Goal: Information Seeking & Learning: Check status

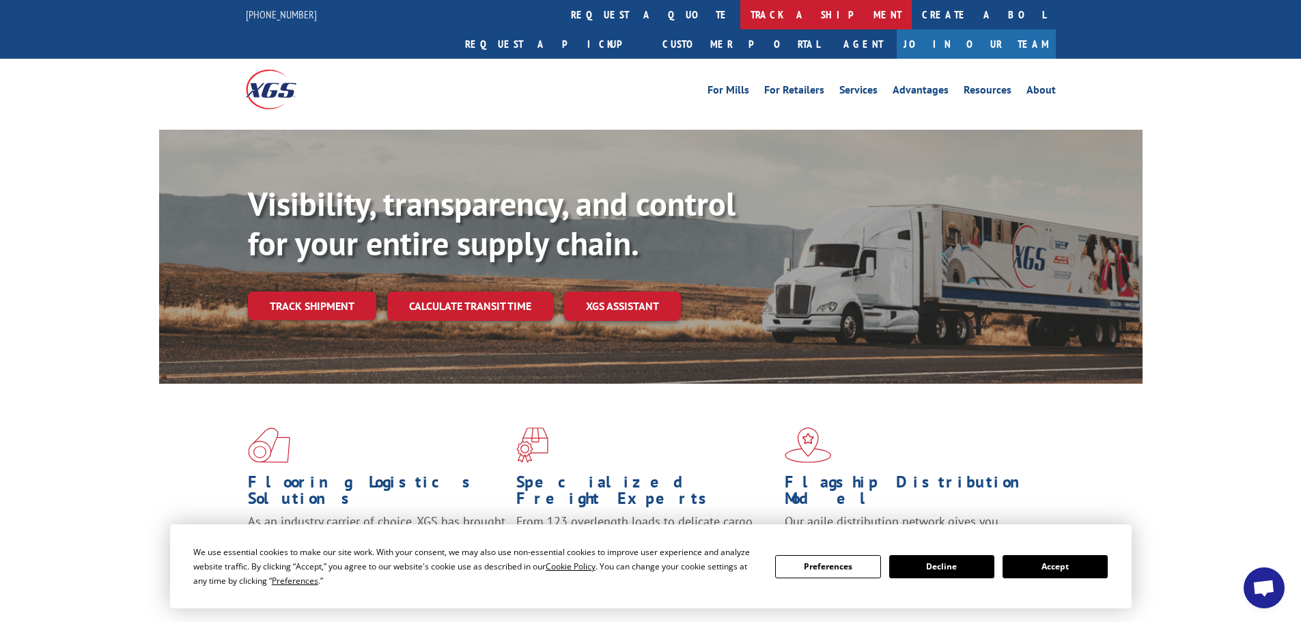
click at [740, 12] on link "track a shipment" at bounding box center [825, 14] width 171 height 29
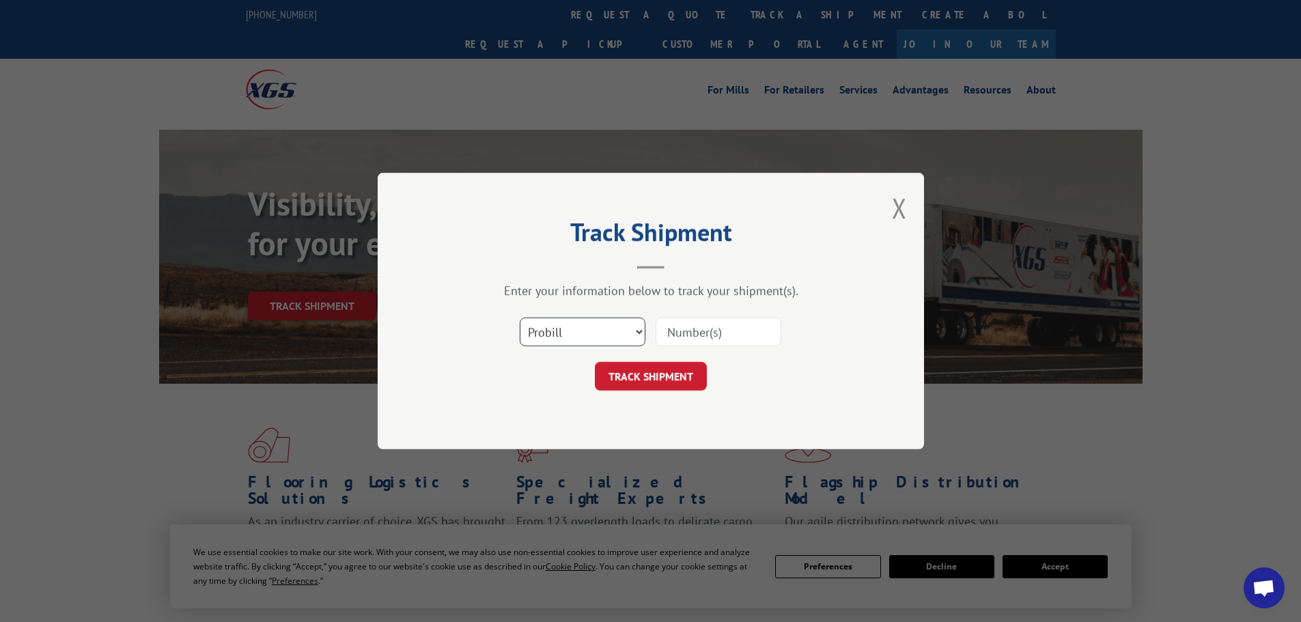
drag, startPoint x: 608, startPoint y: 324, endPoint x: 583, endPoint y: 345, distance: 33.1
click at [608, 324] on select "Select category... Probill BOL PO" at bounding box center [583, 332] width 126 height 29
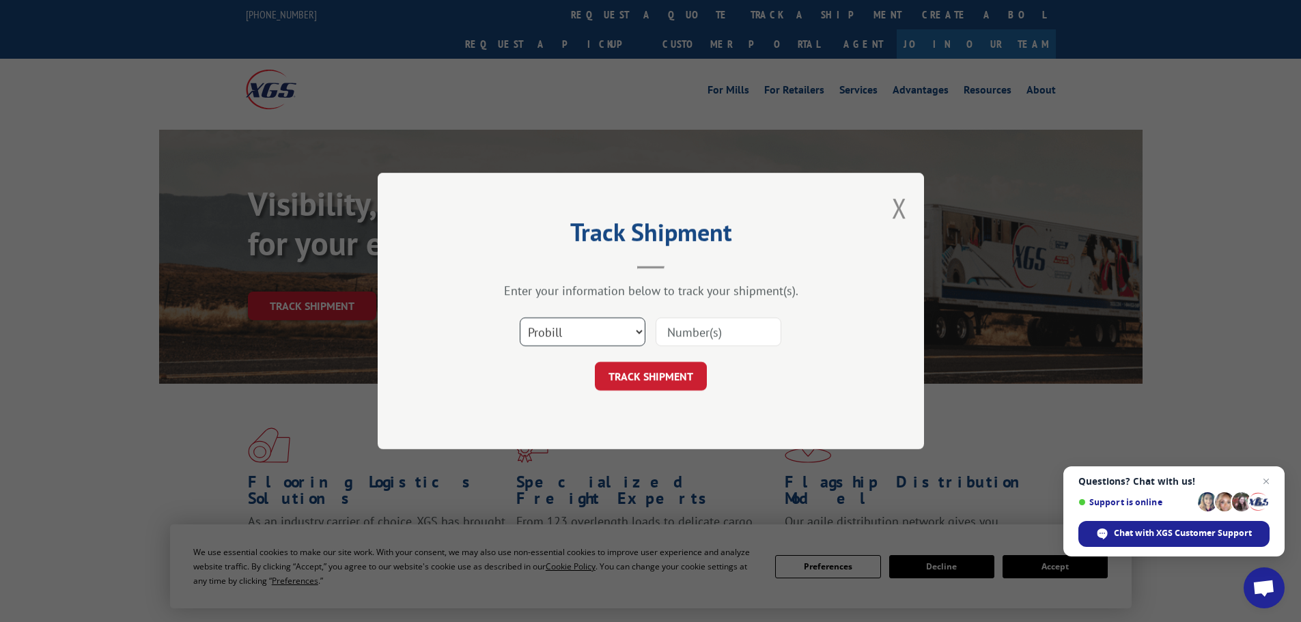
select select "po"
click at [520, 318] on select "Select category... Probill BOL PO" at bounding box center [583, 332] width 126 height 29
click at [699, 326] on input at bounding box center [719, 332] width 126 height 29
type input "20542799"
click at [677, 381] on button "TRACK SHIPMENT" at bounding box center [651, 376] width 112 height 29
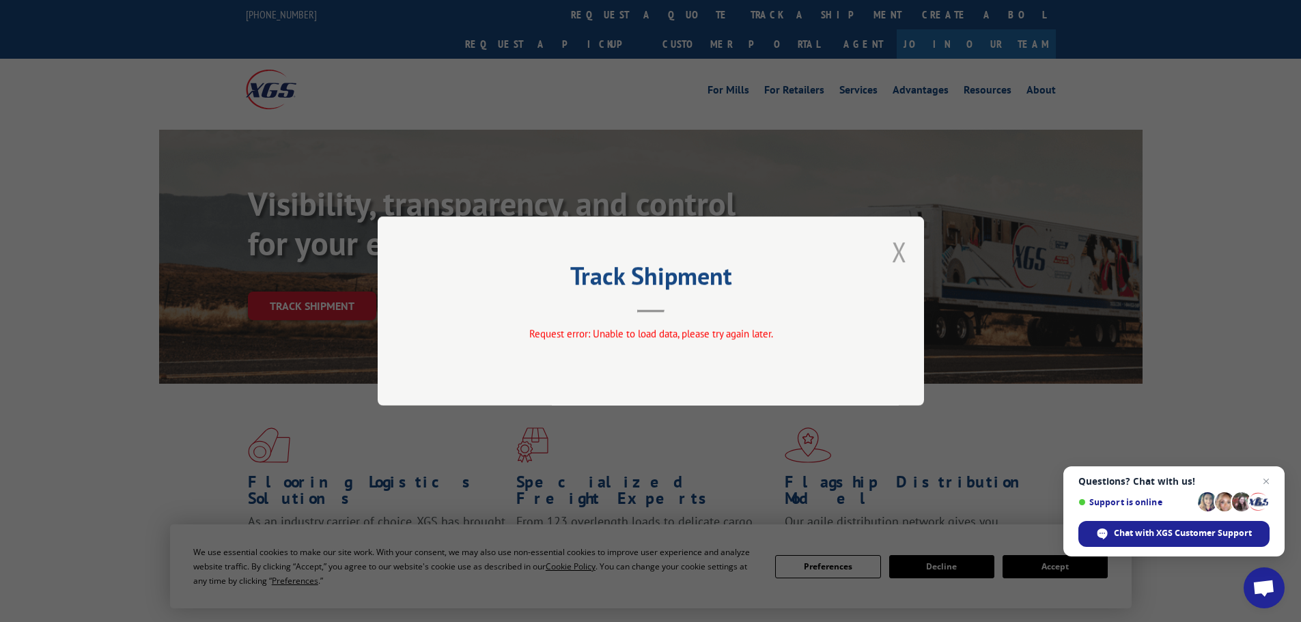
click at [896, 251] on button "Close modal" at bounding box center [899, 252] width 15 height 36
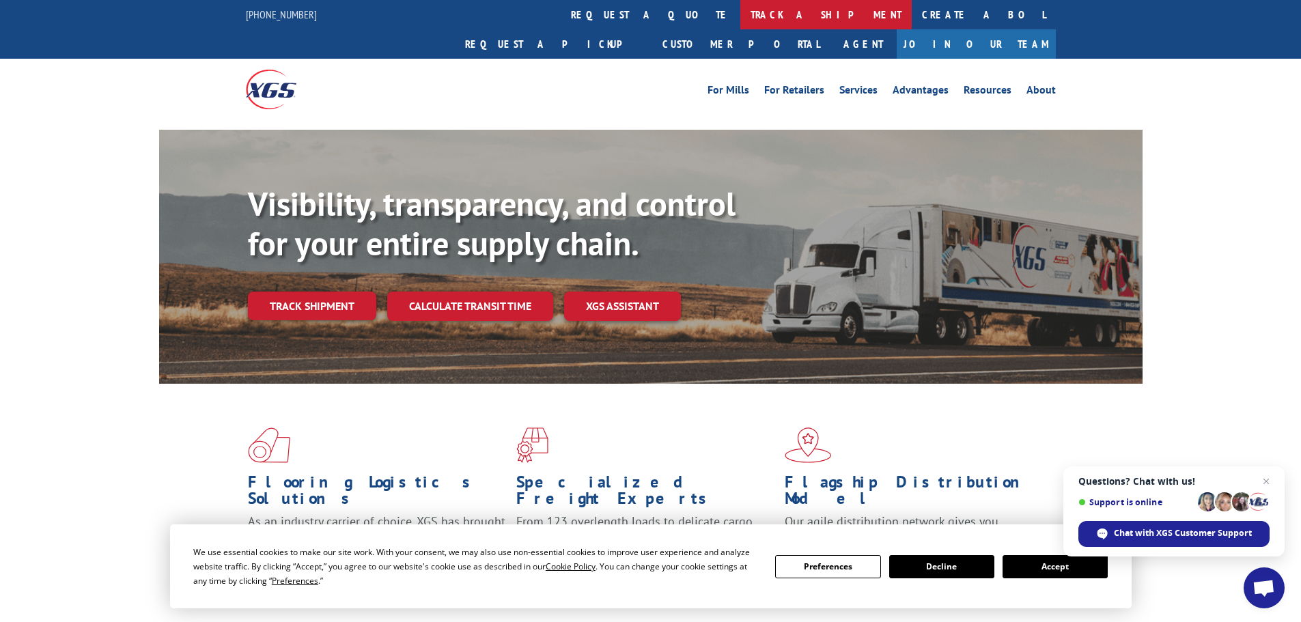
click at [740, 10] on link "track a shipment" at bounding box center [825, 14] width 171 height 29
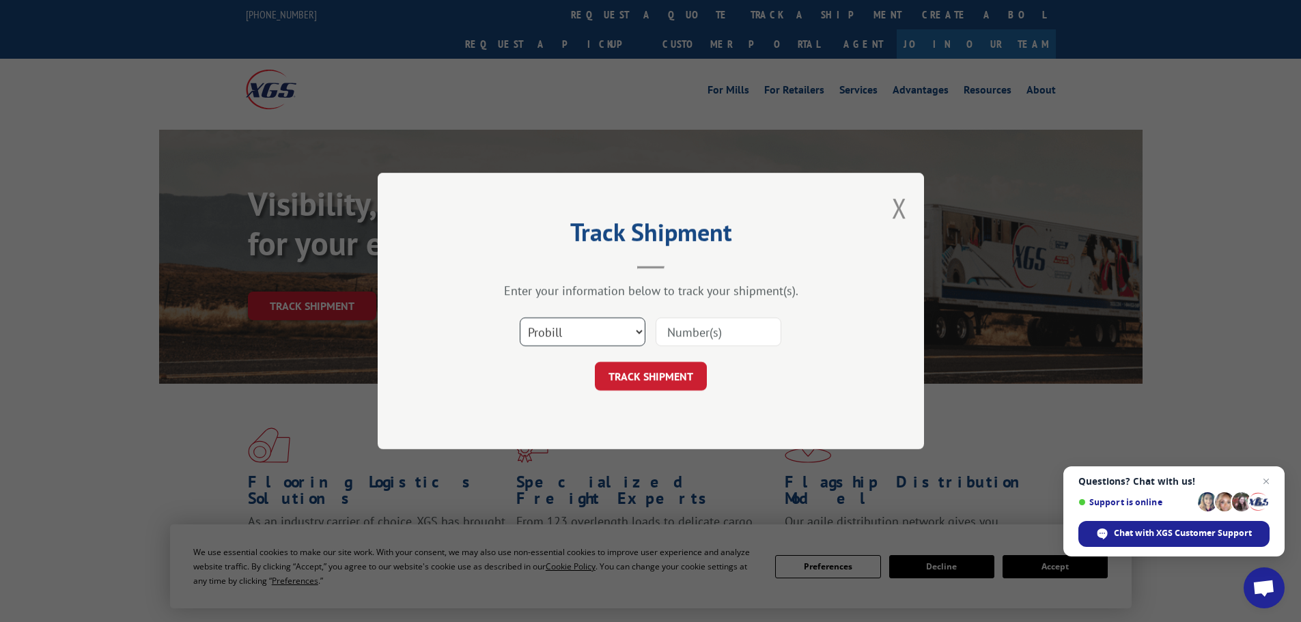
click at [593, 324] on select "Select category... Probill BOL PO" at bounding box center [583, 332] width 126 height 29
select select "po"
click at [520, 318] on select "Select category... Probill BOL PO" at bounding box center [583, 332] width 126 height 29
click at [688, 331] on input at bounding box center [719, 332] width 126 height 29
type input "20542799"
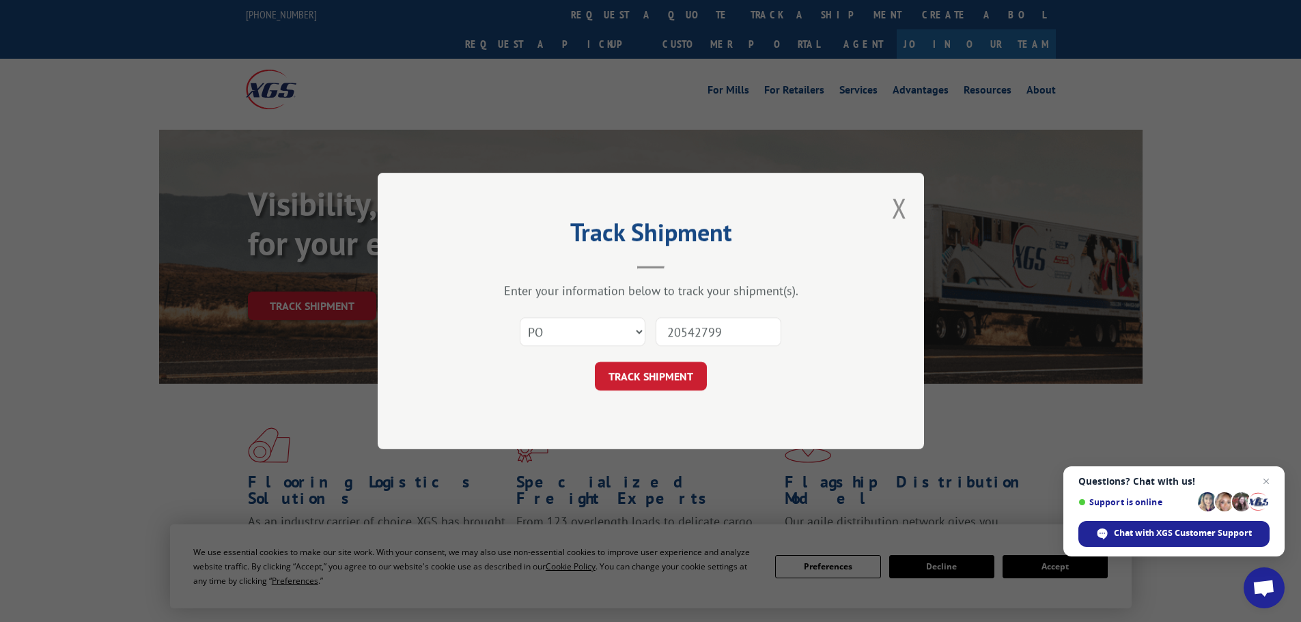
click at [595, 362] on button "TRACK SHIPMENT" at bounding box center [651, 376] width 112 height 29
